Goal: Transaction & Acquisition: Purchase product/service

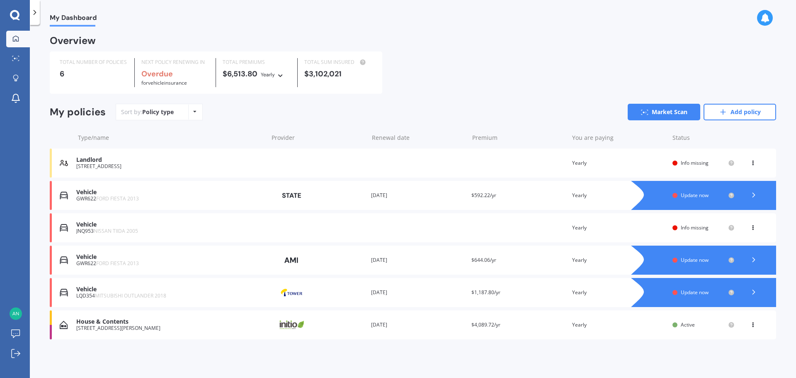
click at [84, 222] on div "Vehicle" at bounding box center [170, 224] width 188 height 7
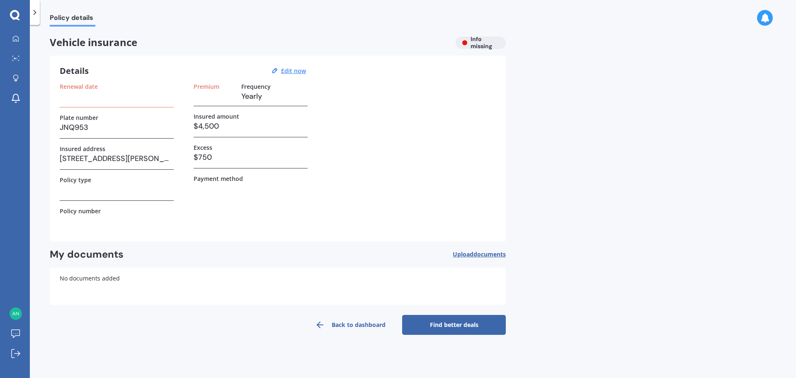
click at [449, 321] on link "Find better deals" at bounding box center [454, 325] width 104 height 20
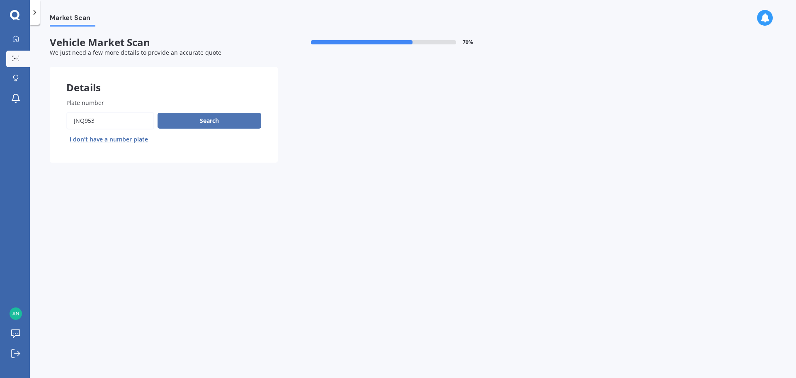
click at [178, 118] on button "Search" at bounding box center [210, 121] width 104 height 16
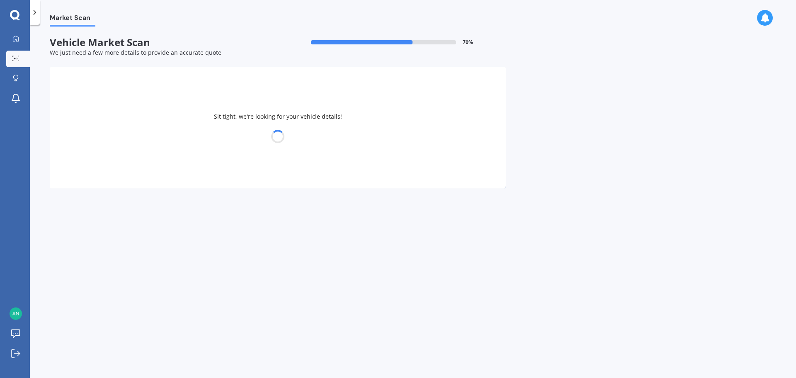
select select "NISSAN"
select select "TIIDA"
select select "26"
select select "02"
select select "1967"
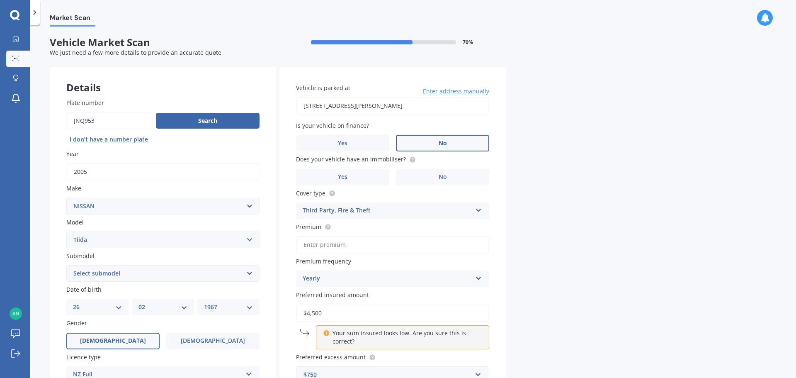
click at [460, 146] on label "No" at bounding box center [442, 143] width 93 height 17
click at [0, 0] on input "No" at bounding box center [0, 0] width 0 height 0
click at [433, 175] on label "No" at bounding box center [442, 177] width 93 height 17
click at [0, 0] on input "No" at bounding box center [0, 0] width 0 height 0
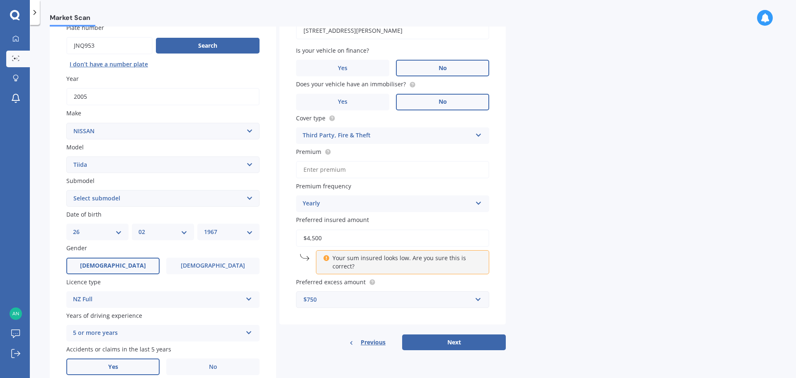
scroll to position [83, 0]
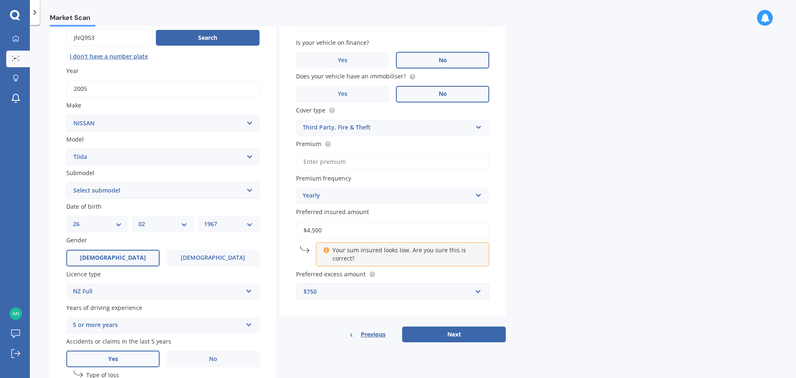
click at [329, 162] on input "Premium" at bounding box center [392, 161] width 193 height 17
type input "$437.60"
click at [530, 172] on div "Market Scan Vehicle Market Scan 70 % We just need a few more details to provide…" at bounding box center [413, 203] width 767 height 353
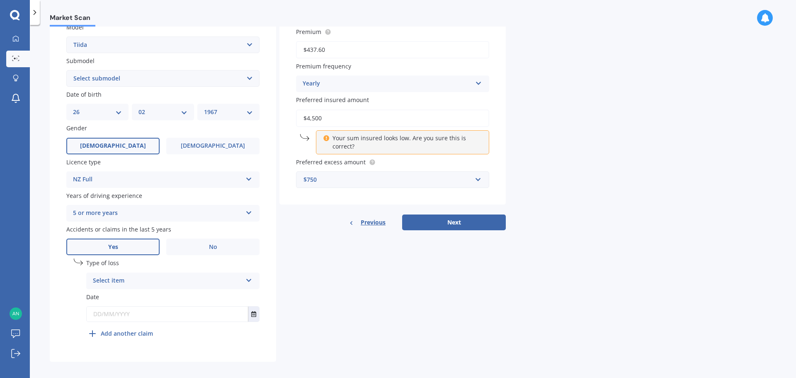
scroll to position [200, 0]
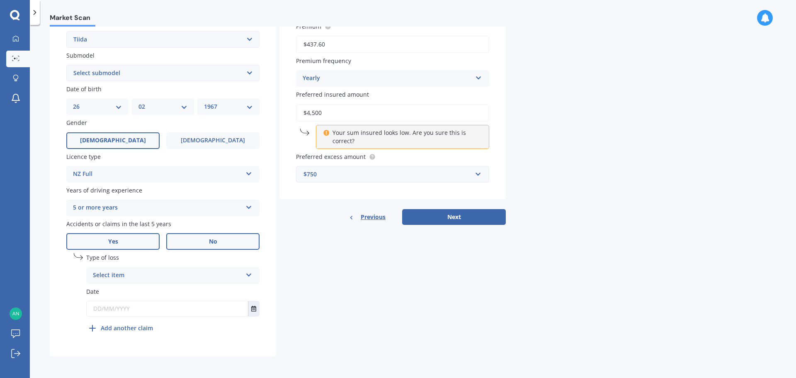
click at [187, 239] on label "No" at bounding box center [212, 241] width 93 height 17
click at [0, 0] on input "No" at bounding box center [0, 0] width 0 height 0
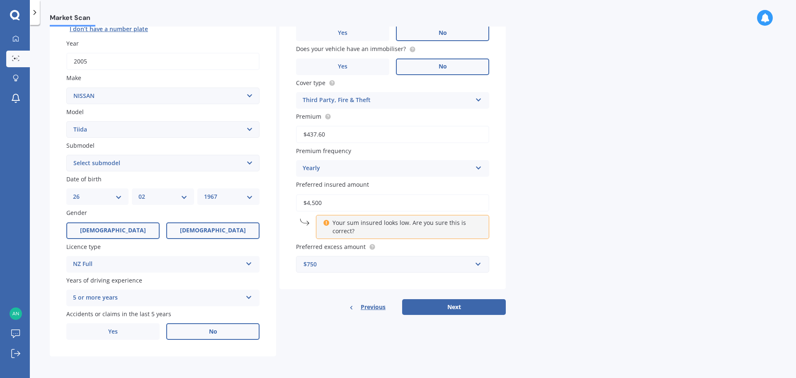
click at [181, 227] on label "[DEMOGRAPHIC_DATA]" at bounding box center [212, 230] width 93 height 17
click at [0, 0] on input "[DEMOGRAPHIC_DATA]" at bounding box center [0, 0] width 0 height 0
click at [119, 198] on select "DD 01 02 03 04 05 06 07 08 09 10 11 12 13 14 15 16 17 18 19 20 21 22 23 24 25 2…" at bounding box center [97, 196] width 49 height 9
select select "12"
click at [73, 192] on select "DD 01 02 03 04 05 06 07 08 09 10 11 12 13 14 15 16 17 18 19 20 21 22 23 24 25 2…" at bounding box center [97, 196] width 49 height 9
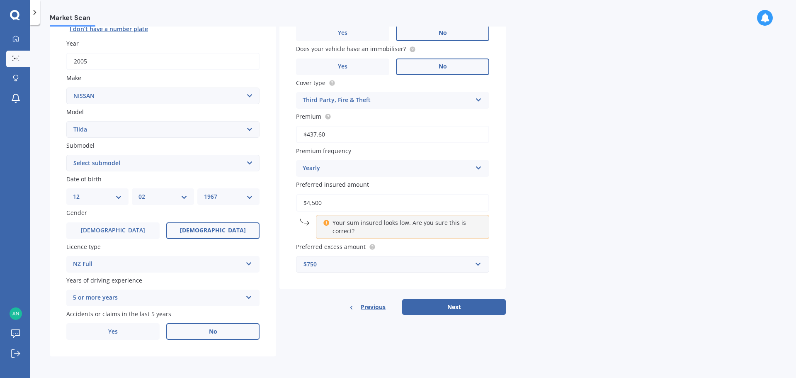
click at [185, 196] on select "MM 01 02 03 04 05 06 07 08 09 10 11 12" at bounding box center [163, 196] width 49 height 9
select select "12"
click at [139, 192] on select "MM 01 02 03 04 05 06 07 08 09 10 11 12" at bounding box center [163, 196] width 49 height 9
click at [251, 195] on select "YYYY 2025 2024 2023 2022 2021 2020 2019 2018 2017 2016 2015 2014 2013 2012 2011…" at bounding box center [228, 196] width 49 height 9
select select "2002"
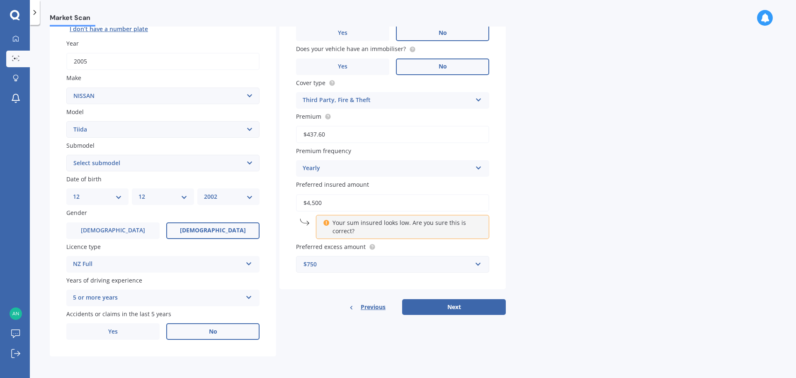
click at [204, 192] on select "YYYY 2025 2024 2023 2022 2021 2020 2019 2018 2017 2016 2015 2014 2013 2012 2011…" at bounding box center [228, 196] width 49 height 9
click at [192, 276] on label "Years of driving experience" at bounding box center [161, 280] width 190 height 9
click at [447, 304] on button "Next" at bounding box center [454, 307] width 104 height 16
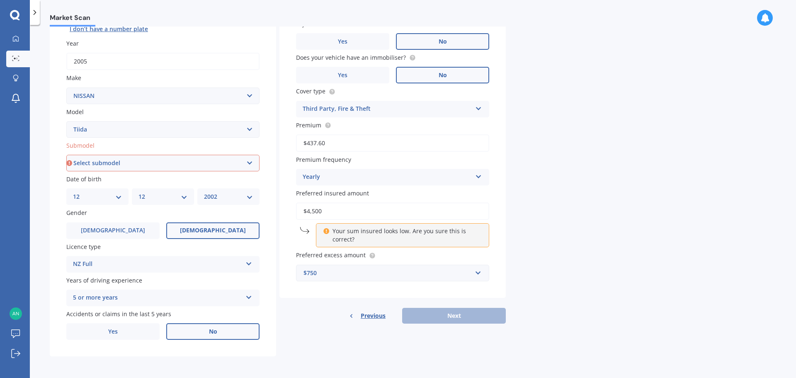
click at [148, 161] on select "Select submodel (All)" at bounding box center [162, 163] width 193 height 17
select select "(ALL)"
click at [66, 155] on select "Select submodel (All)" at bounding box center [162, 163] width 193 height 17
click at [379, 236] on p "Your sum insured looks low. Are you sure this is correct?" at bounding box center [406, 235] width 146 height 17
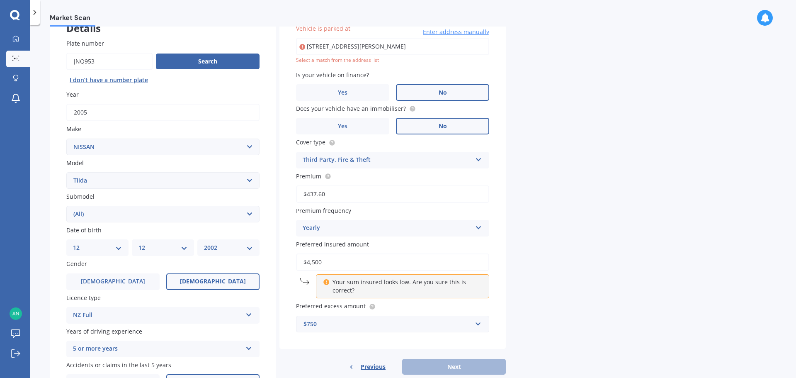
scroll to position [27, 0]
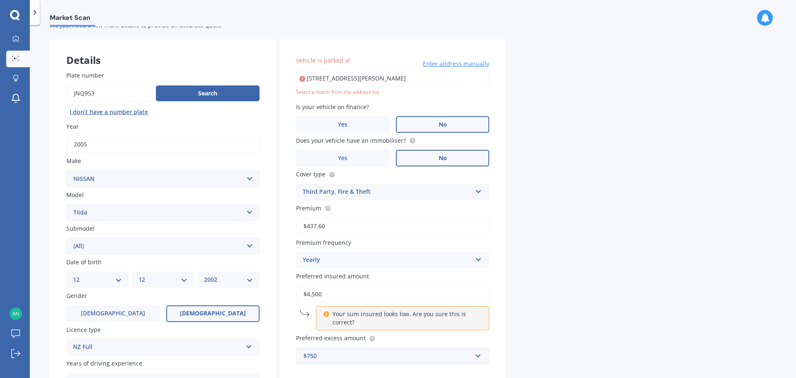
click at [436, 80] on input "[STREET_ADDRESS][PERSON_NAME]" at bounding box center [392, 78] width 193 height 17
type input "[STREET_ADDRESS][PERSON_NAME]"
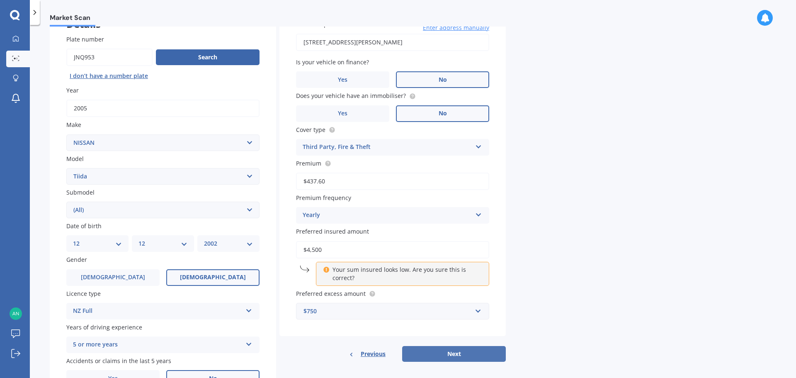
scroll to position [110, 0]
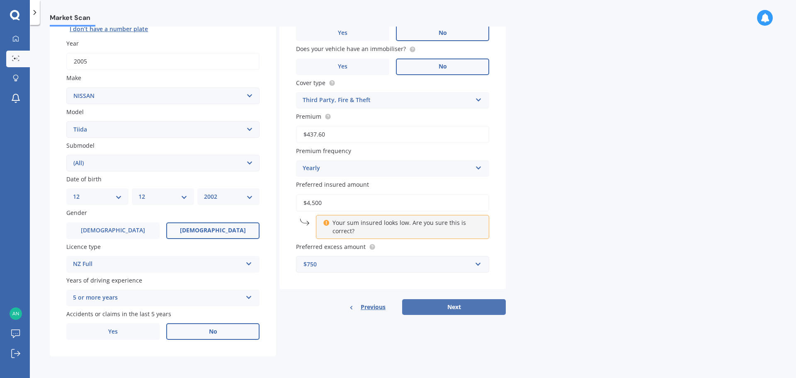
click at [437, 303] on button "Next" at bounding box center [454, 307] width 104 height 16
select select "12"
select select "2002"
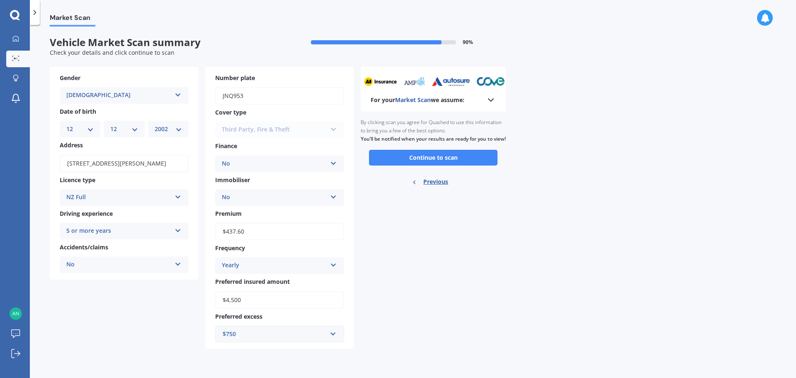
scroll to position [0, 0]
click at [428, 163] on button "Continue to scan" at bounding box center [433, 158] width 129 height 16
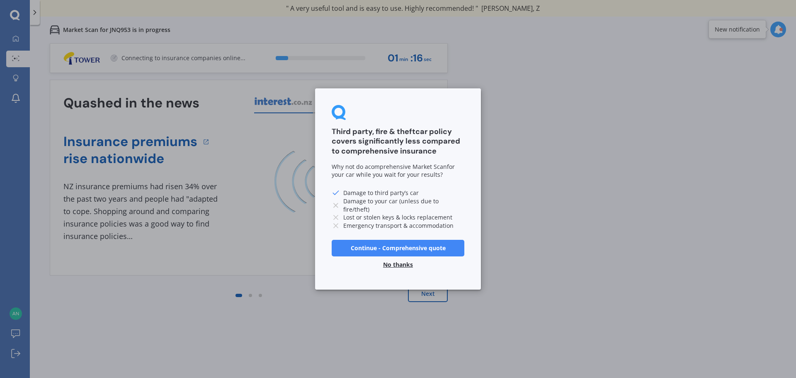
click at [399, 265] on button "No thanks" at bounding box center [398, 264] width 40 height 17
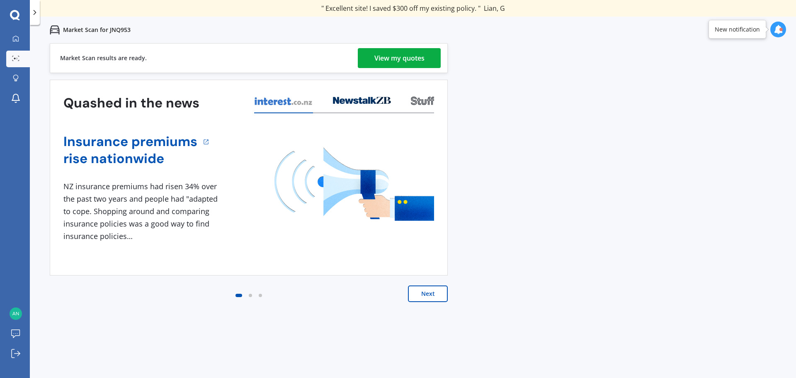
click at [406, 56] on div "View my quotes" at bounding box center [400, 58] width 50 height 20
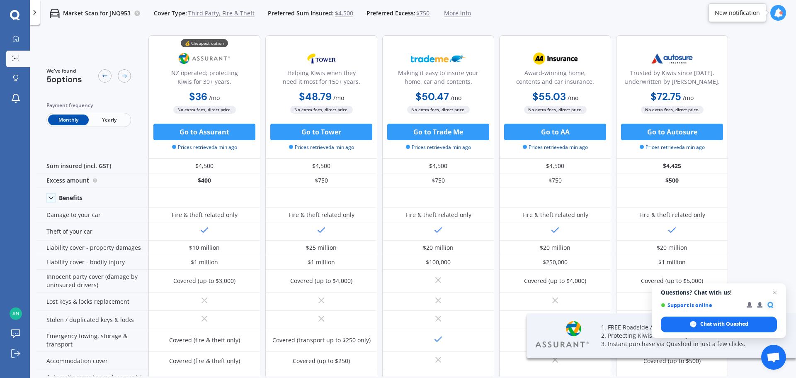
click at [109, 123] on span "Yearly" at bounding box center [109, 119] width 41 height 11
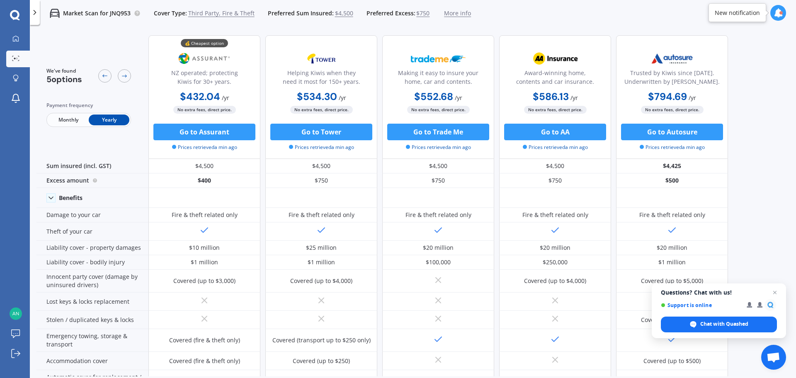
click at [453, 11] on span "More info" at bounding box center [457, 13] width 27 height 8
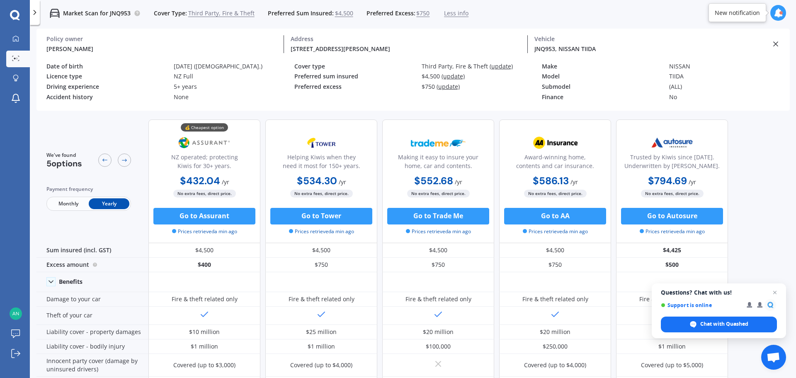
click at [453, 11] on span "Less info" at bounding box center [456, 13] width 24 height 8
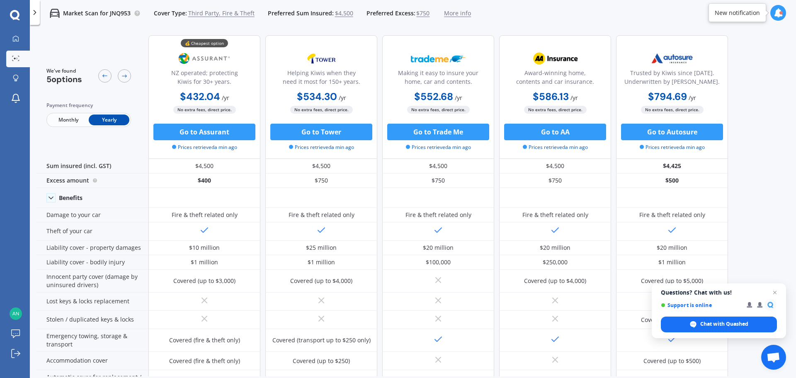
click at [453, 11] on span "More info" at bounding box center [457, 13] width 27 height 8
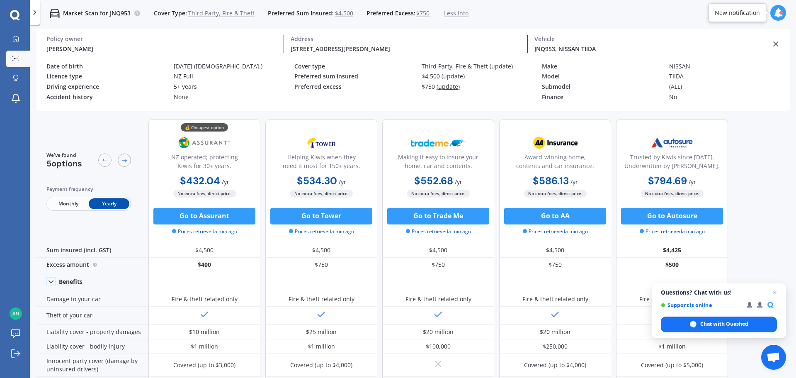
click at [450, 76] on span "(update)" at bounding box center [453, 76] width 23 height 8
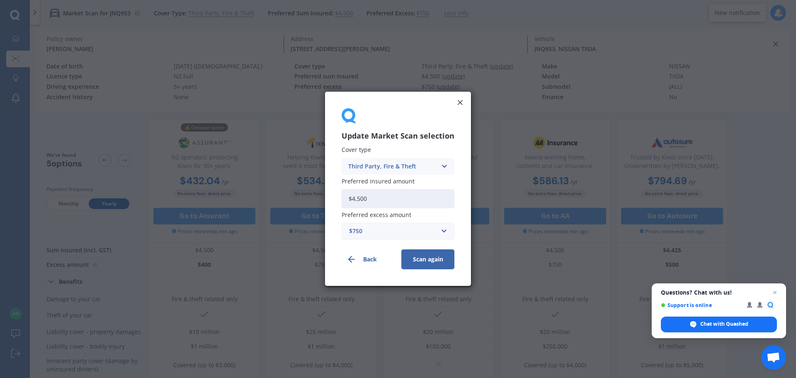
drag, startPoint x: 380, startPoint y: 198, endPoint x: 333, endPoint y: 195, distance: 46.1
click at [334, 196] on div "Update Market Scan selection Cover type Third Party, Fire & Theft Comprehensive…" at bounding box center [398, 189] width 146 height 194
type input "$3,700"
click at [445, 231] on input "text" at bounding box center [395, 232] width 105 height 16
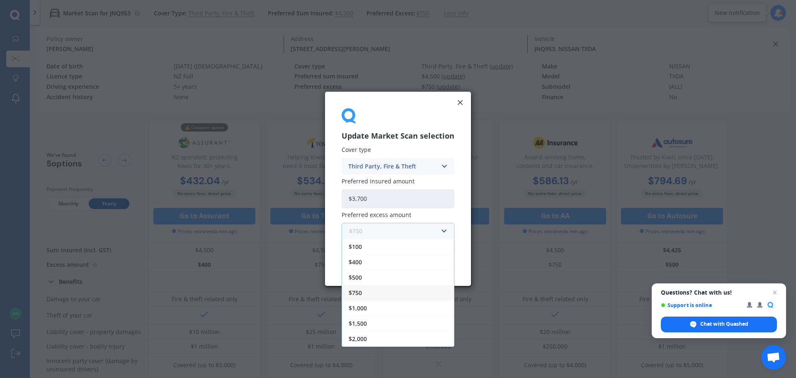
click at [445, 231] on input "text" at bounding box center [395, 232] width 105 height 16
click at [456, 181] on div "Update Market Scan selection Cover type Third Party, Fire & Theft Comprehensive…" at bounding box center [398, 189] width 146 height 194
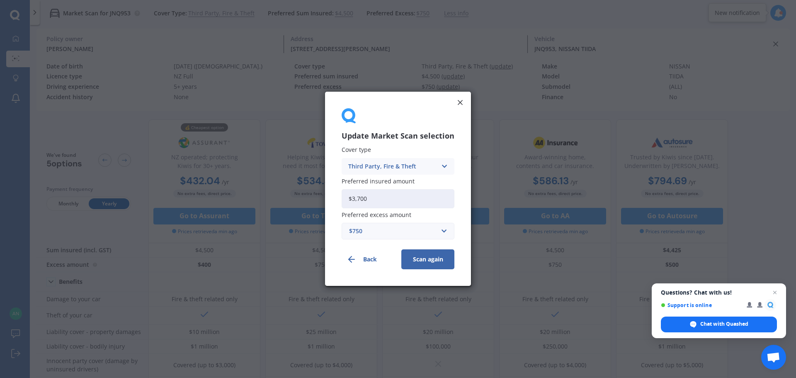
click at [433, 259] on button "Scan again" at bounding box center [428, 260] width 53 height 20
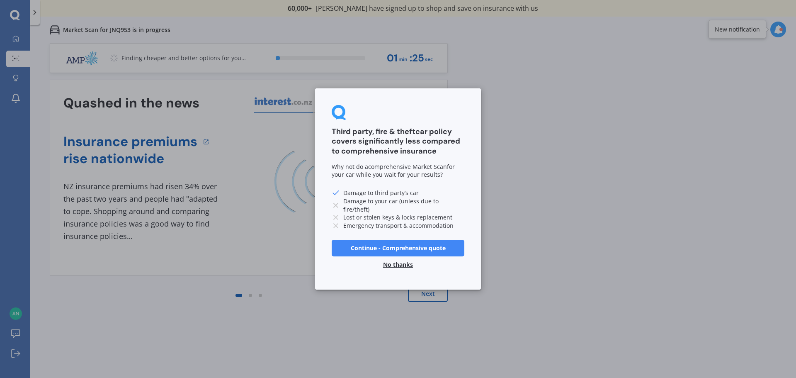
click at [396, 265] on button "No thanks" at bounding box center [398, 264] width 40 height 17
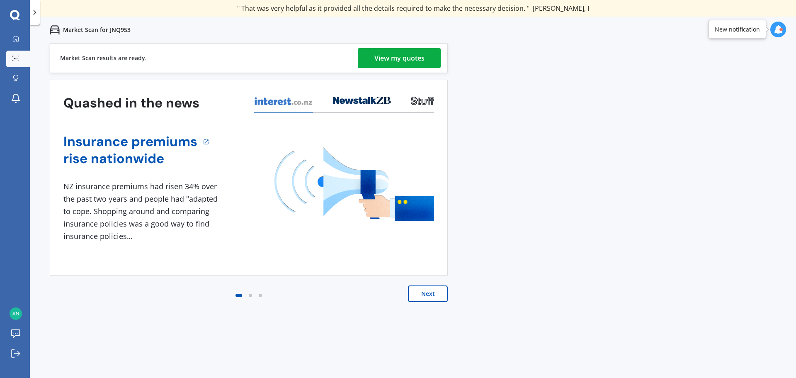
click at [387, 62] on div "View my quotes" at bounding box center [400, 58] width 50 height 20
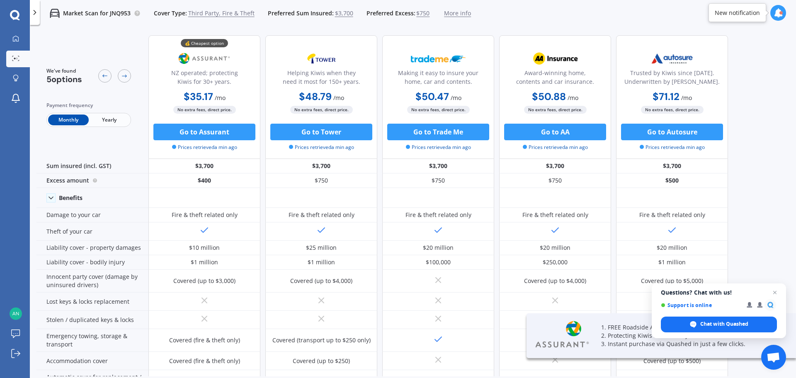
click at [117, 118] on span "Yearly" at bounding box center [109, 119] width 41 height 11
